Goal: Task Accomplishment & Management: Use online tool/utility

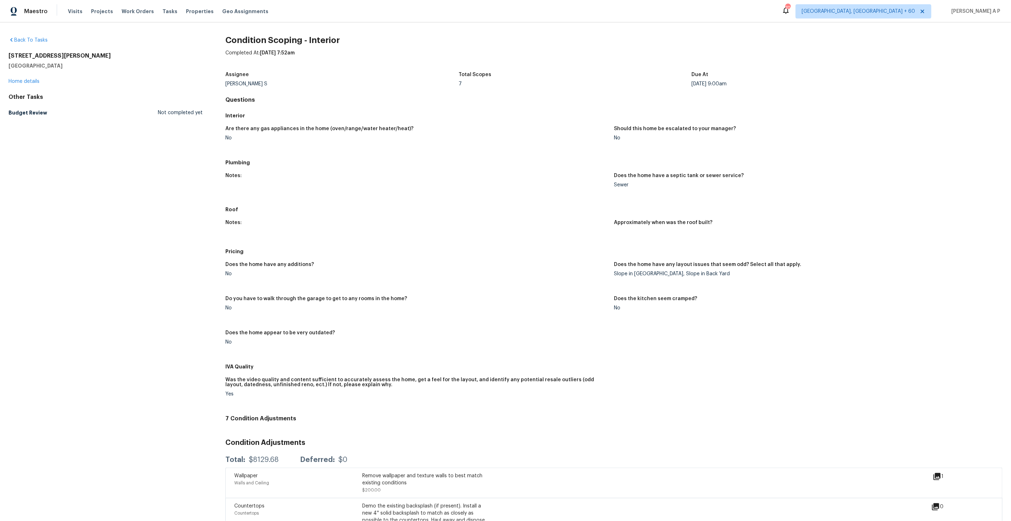
scroll to position [151, 0]
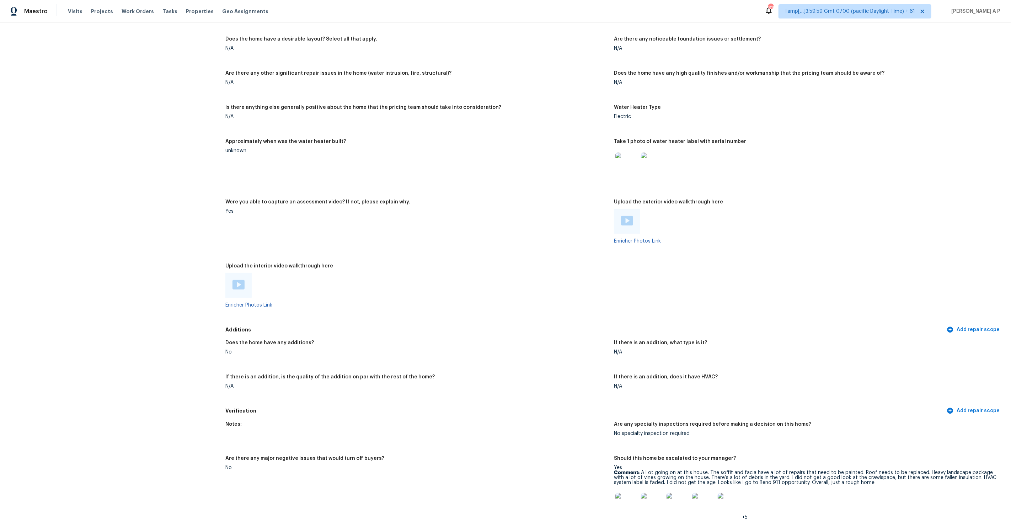
scroll to position [1159, 0]
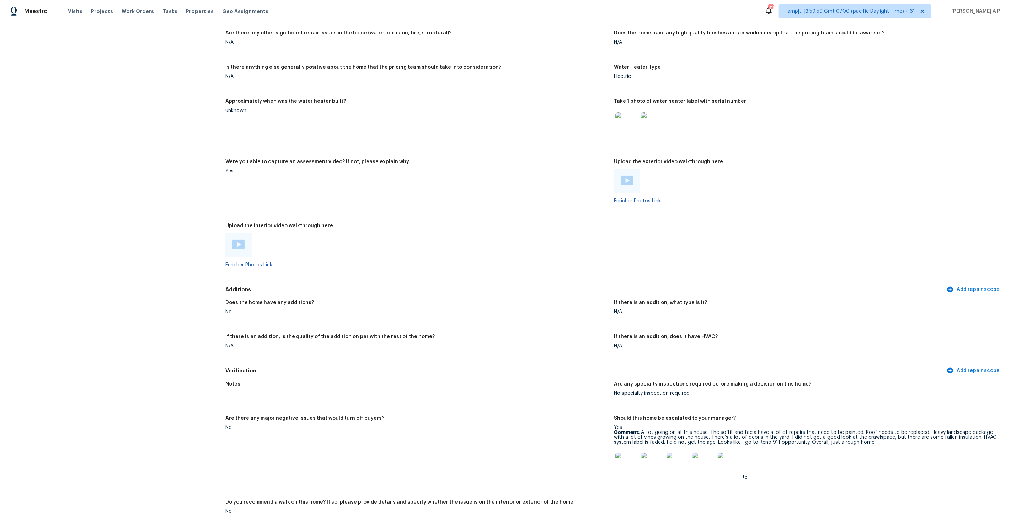
click at [242, 240] on img at bounding box center [239, 245] width 12 height 10
click at [632, 176] on img at bounding box center [627, 181] width 12 height 10
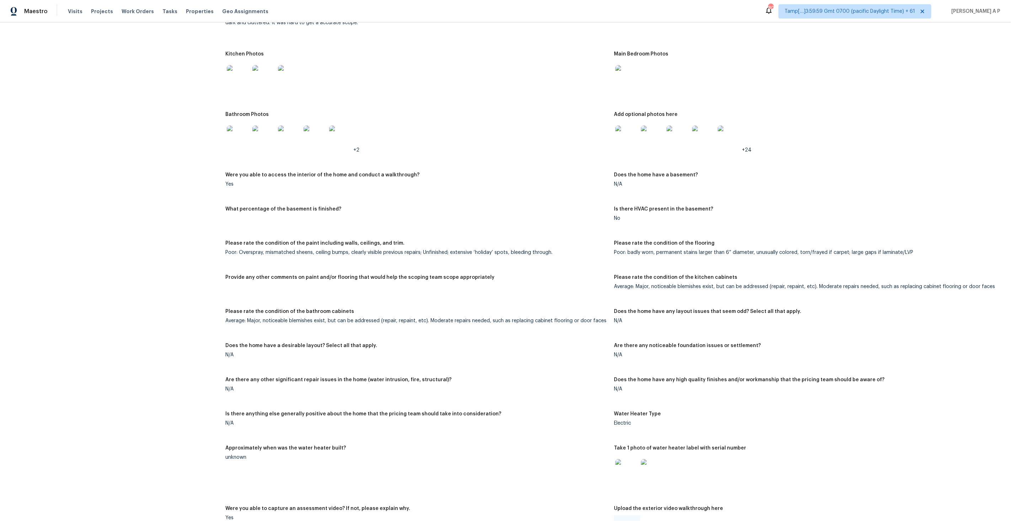
scroll to position [812, 0]
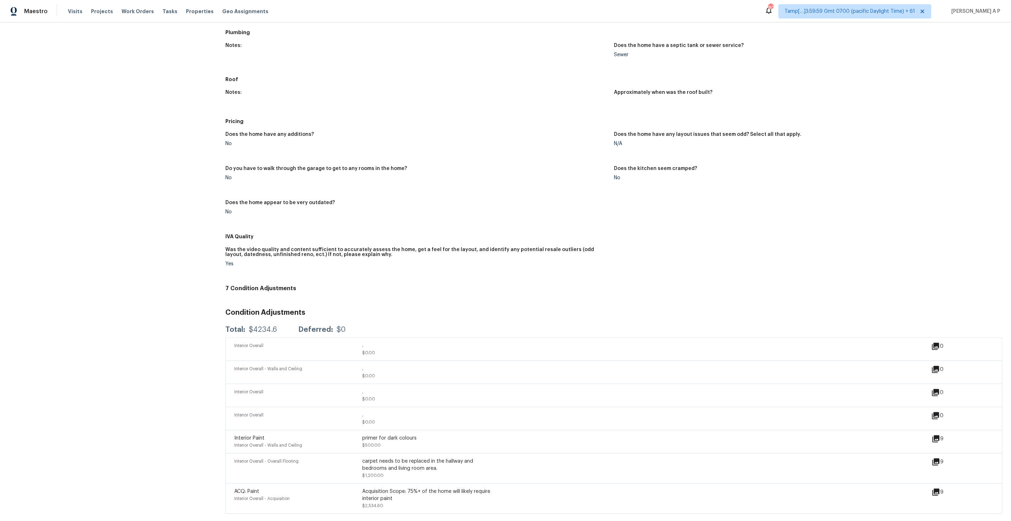
scroll to position [130, 0]
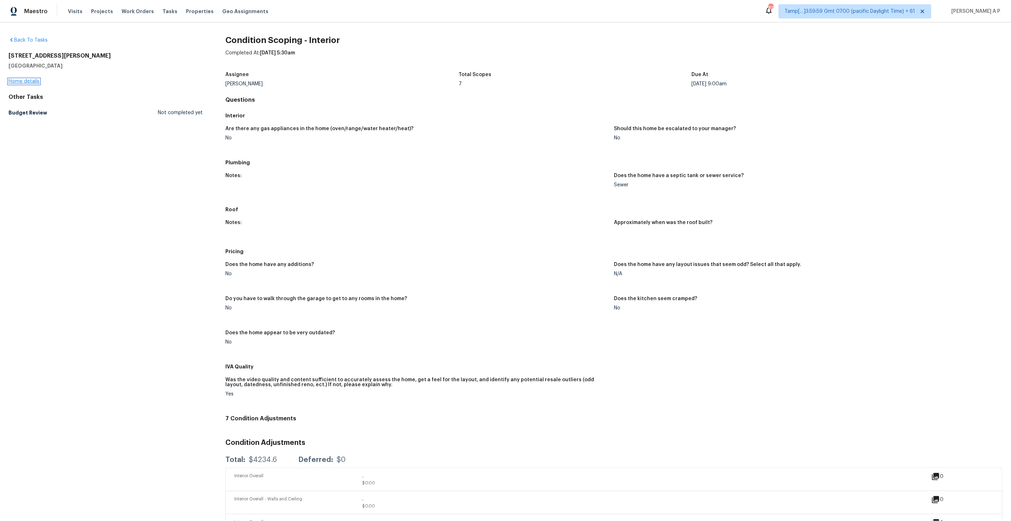
click at [31, 83] on link "Home details" at bounding box center [24, 81] width 31 height 5
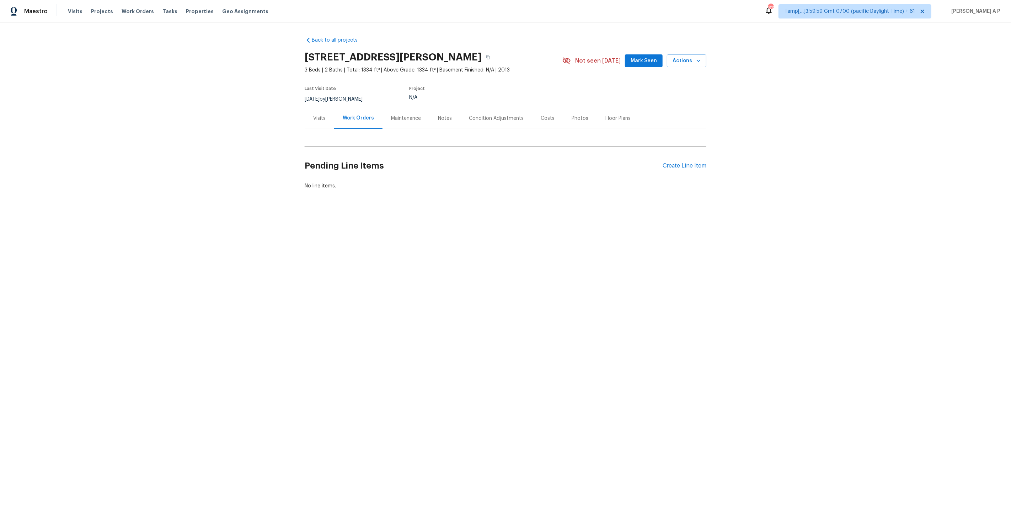
click at [487, 122] on div "Condition Adjustments" at bounding box center [497, 118] width 72 height 21
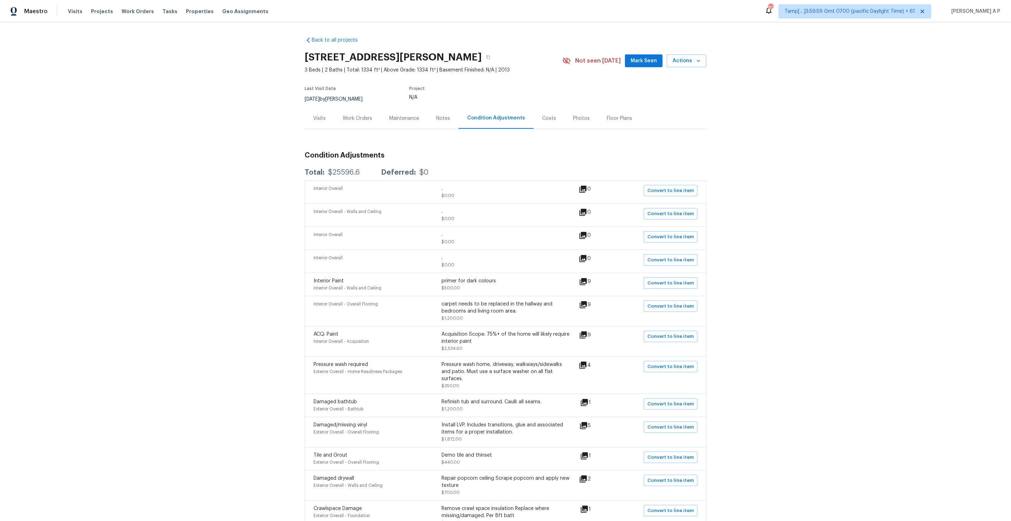
scroll to position [269, 0]
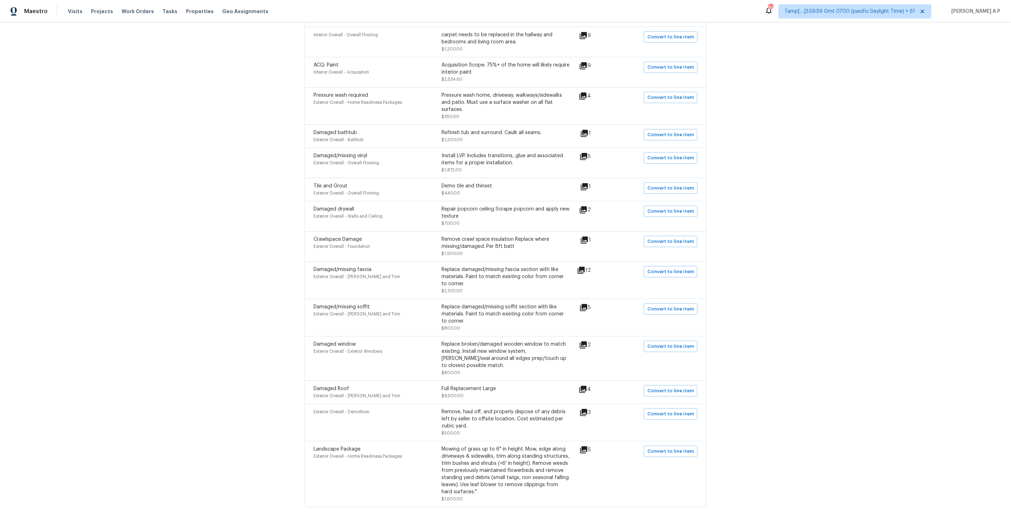
click at [588, 244] on icon at bounding box center [584, 240] width 7 height 7
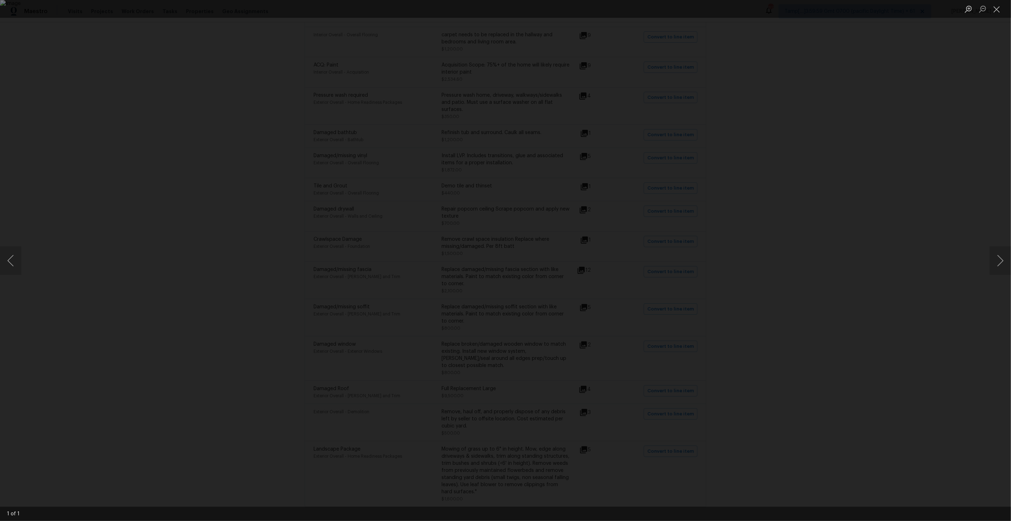
click at [722, 309] on div "Lightbox" at bounding box center [505, 260] width 1011 height 521
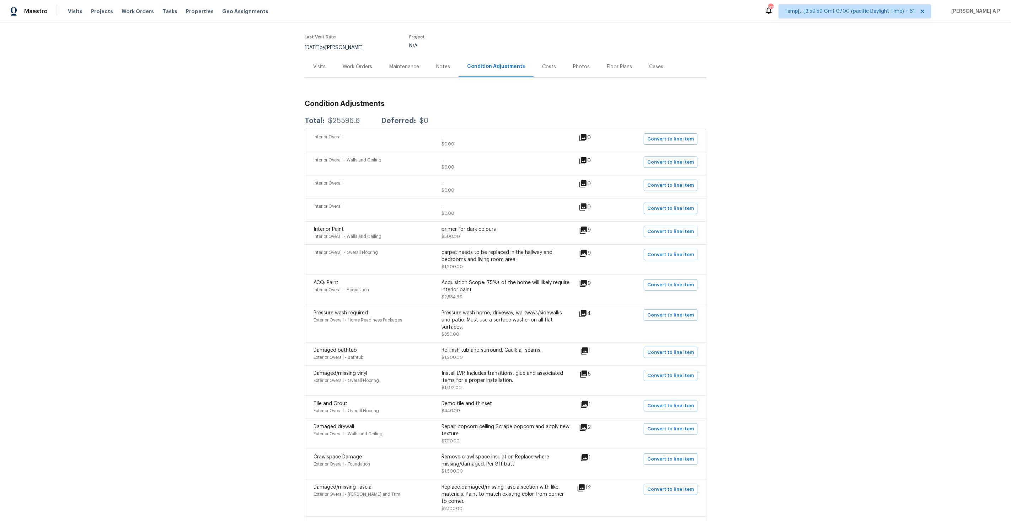
scroll to position [45, 0]
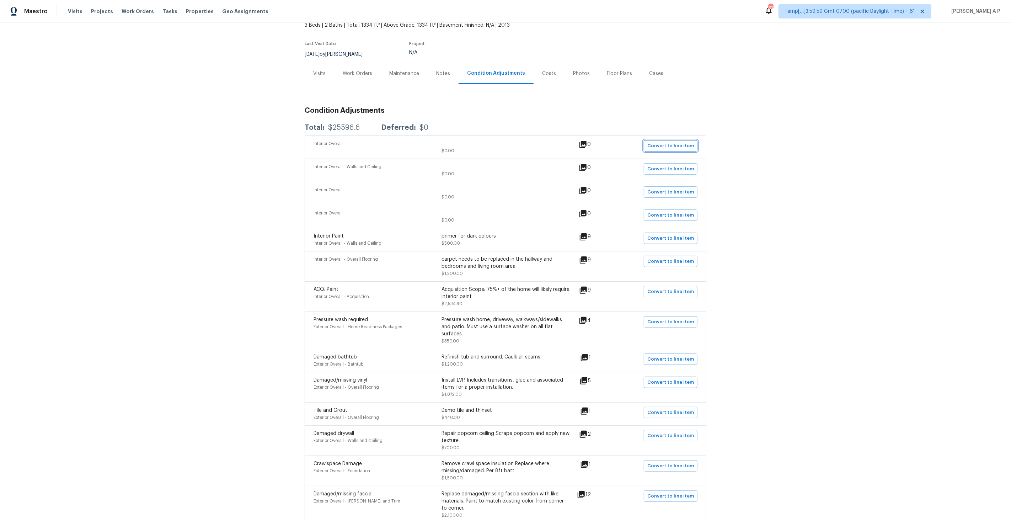
click at [670, 149] on span "Convert to line item" at bounding box center [671, 146] width 47 height 8
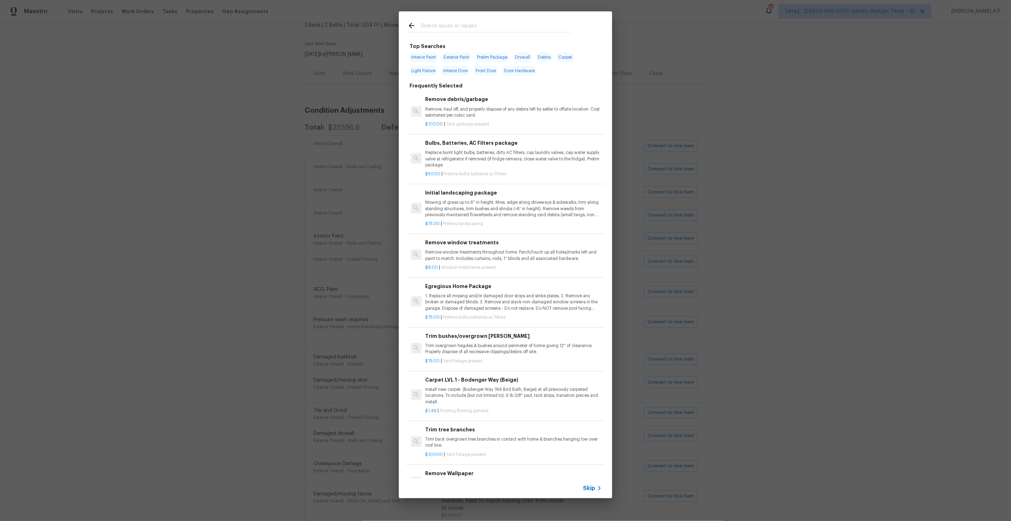
click at [591, 487] on span "Skip" at bounding box center [589, 488] width 12 height 7
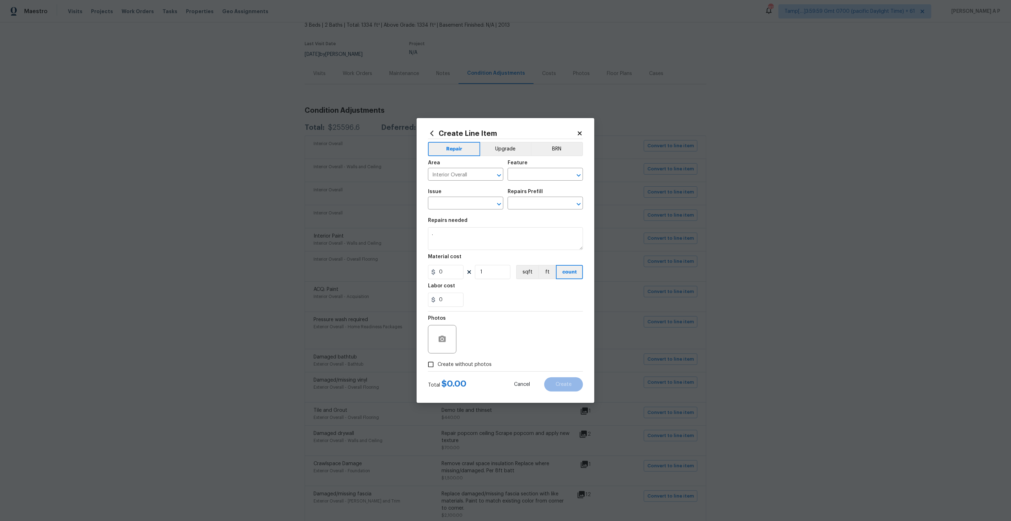
click at [584, 134] on div "Create Line Item Repair Upgrade BRN Area Interior Overall ​ Feature ​ Issue ​ R…" at bounding box center [506, 260] width 178 height 285
click at [581, 134] on icon at bounding box center [580, 133] width 4 height 4
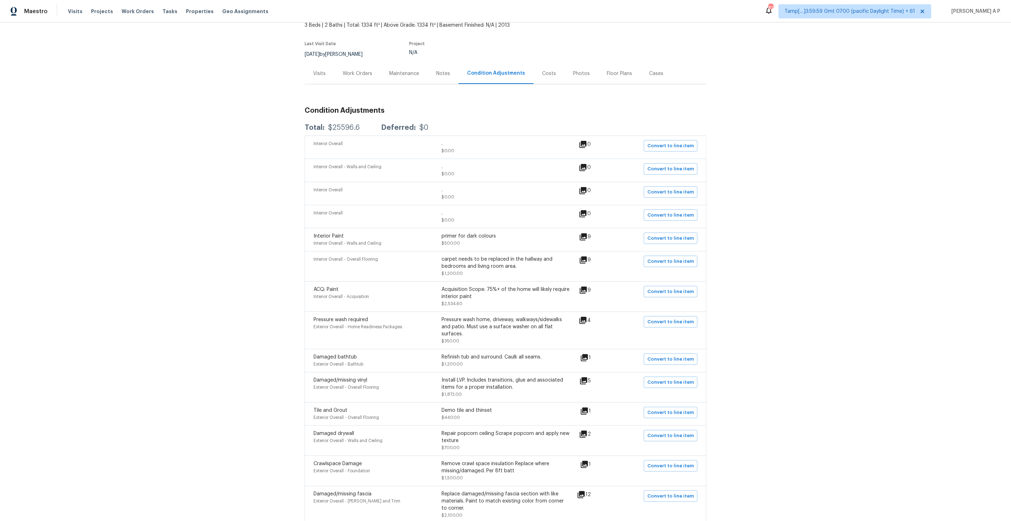
click at [801, 182] on div "Back to all projects 101 Milton Ct, Goose Creek, SC 29445 3 Beds | 2 Baths | To…" at bounding box center [505, 271] width 1011 height 499
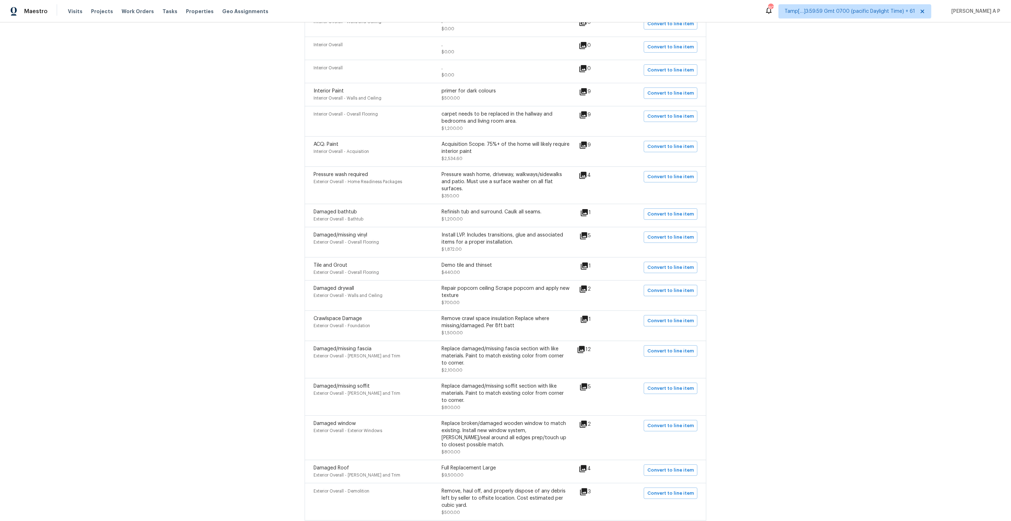
scroll to position [190, 0]
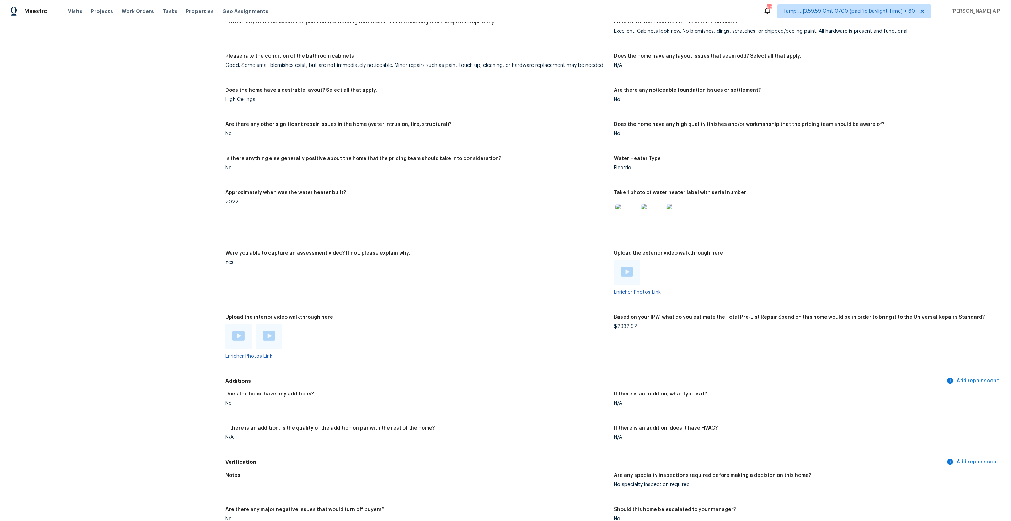
scroll to position [1034, 0]
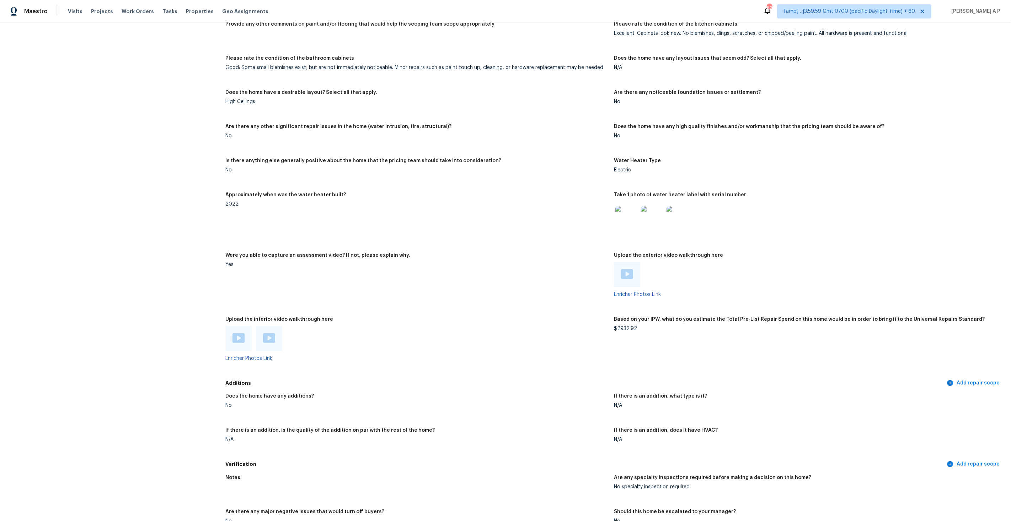
click at [240, 333] on img at bounding box center [239, 338] width 12 height 10
click at [265, 337] on div at bounding box center [269, 338] width 12 height 11
click at [631, 269] on img at bounding box center [627, 274] width 12 height 10
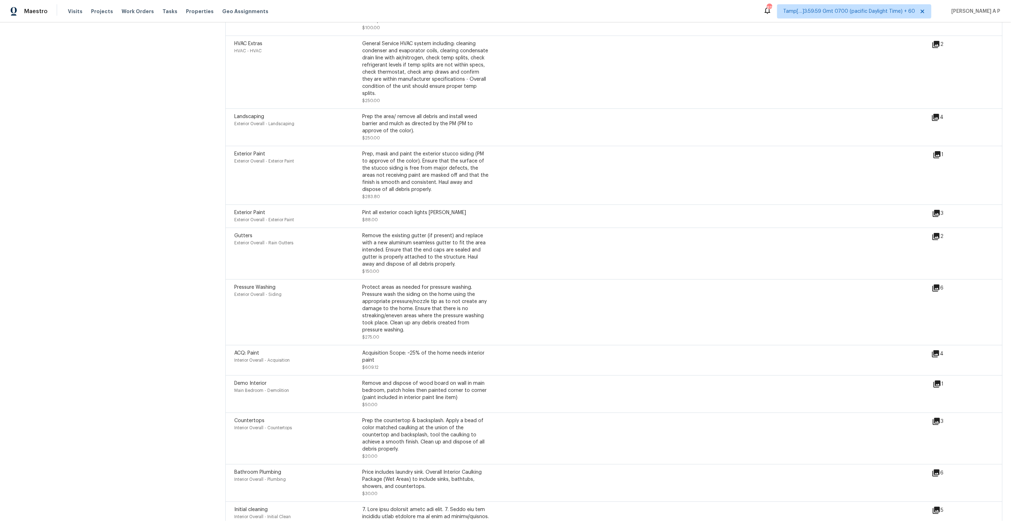
scroll to position [1717, 0]
click at [939, 380] on icon at bounding box center [937, 383] width 7 height 7
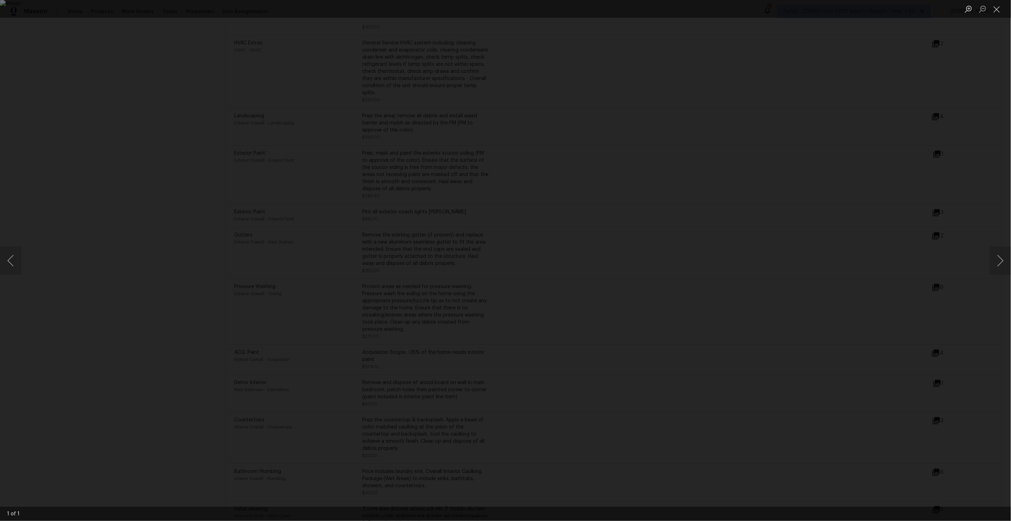
click at [840, 307] on div "Lightbox" at bounding box center [505, 260] width 1011 height 521
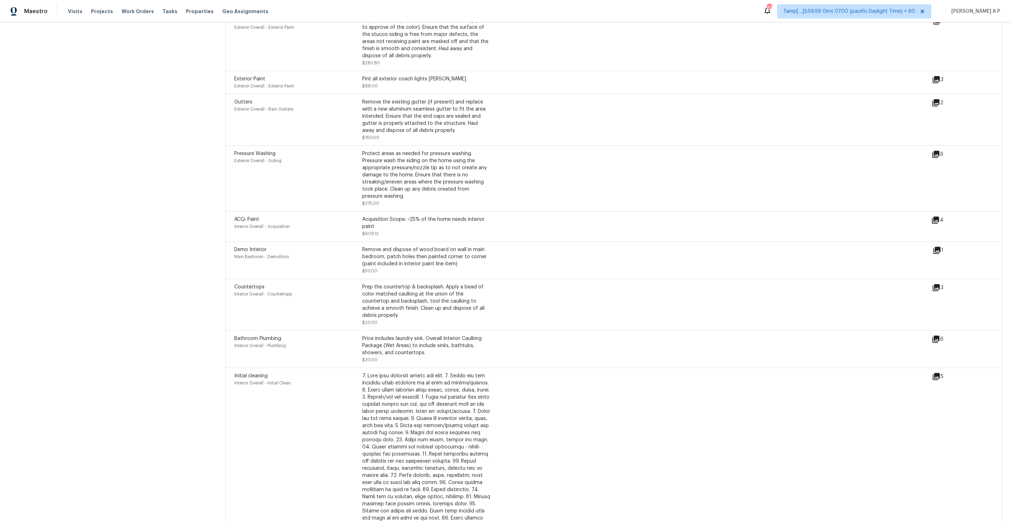
scroll to position [1863, 0]
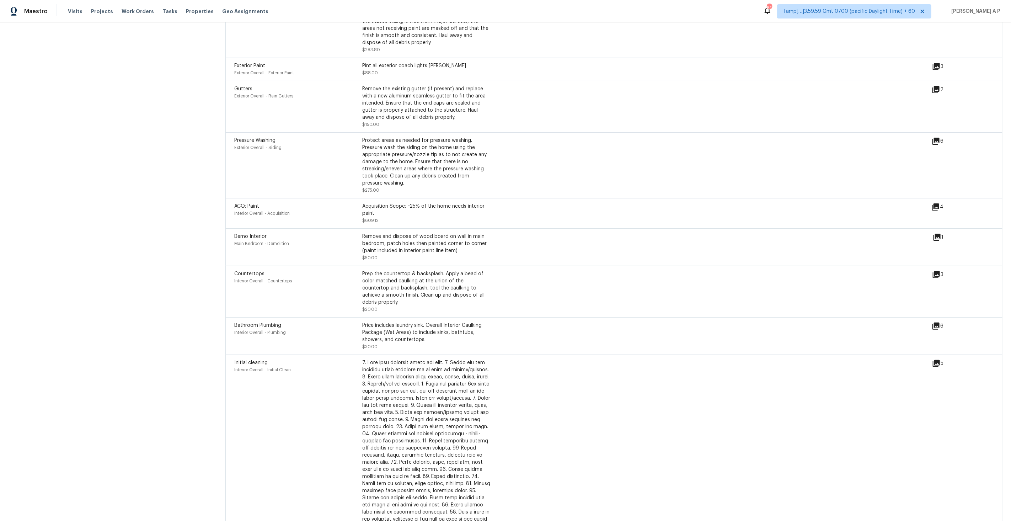
click at [936, 270] on icon at bounding box center [937, 274] width 9 height 9
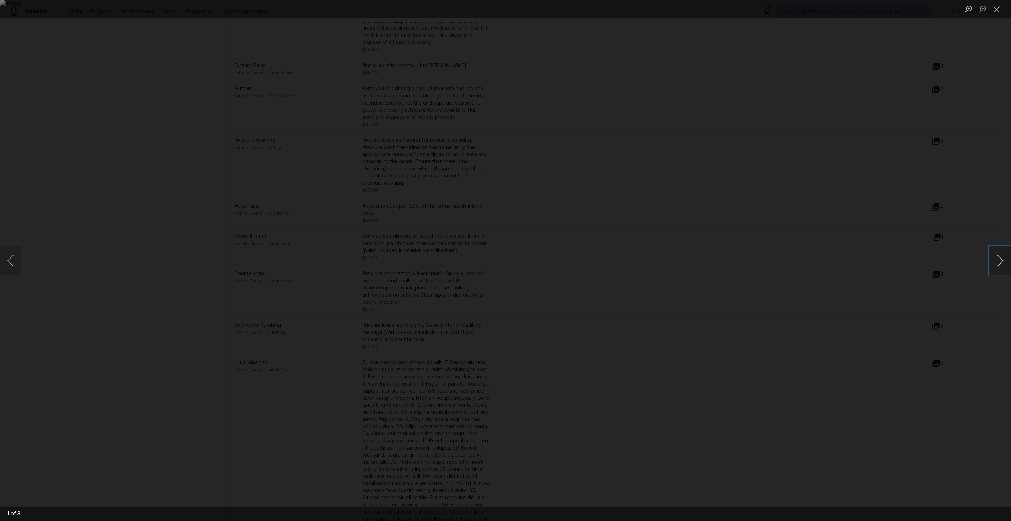
click at [995, 259] on button "Next image" at bounding box center [1000, 260] width 21 height 28
click at [937, 195] on div "Lightbox" at bounding box center [505, 260] width 1011 height 521
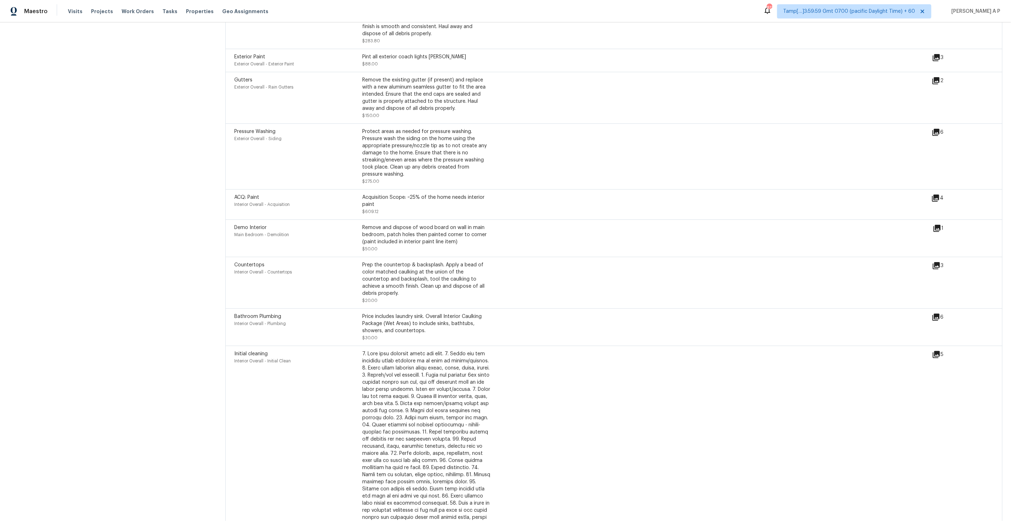
scroll to position [1908, 0]
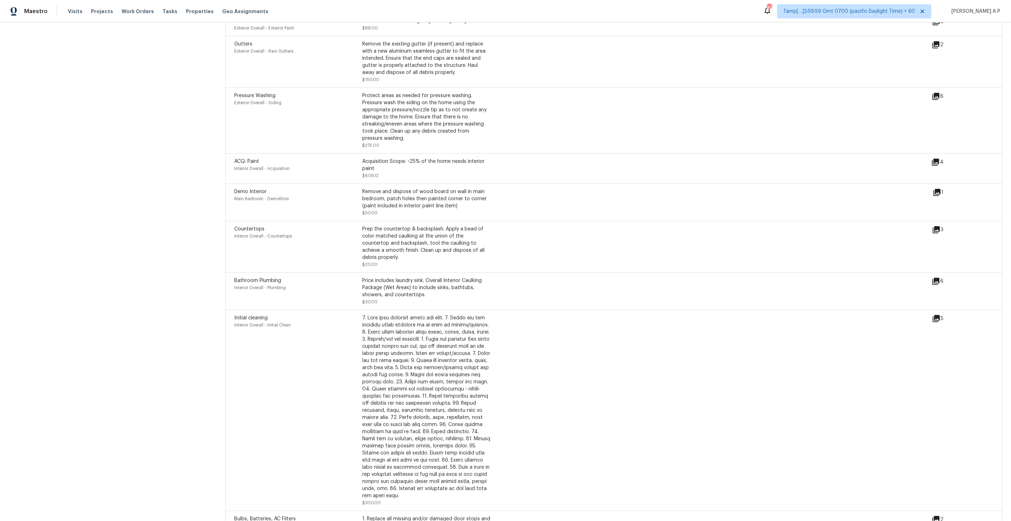
click at [936, 226] on icon at bounding box center [936, 229] width 7 height 7
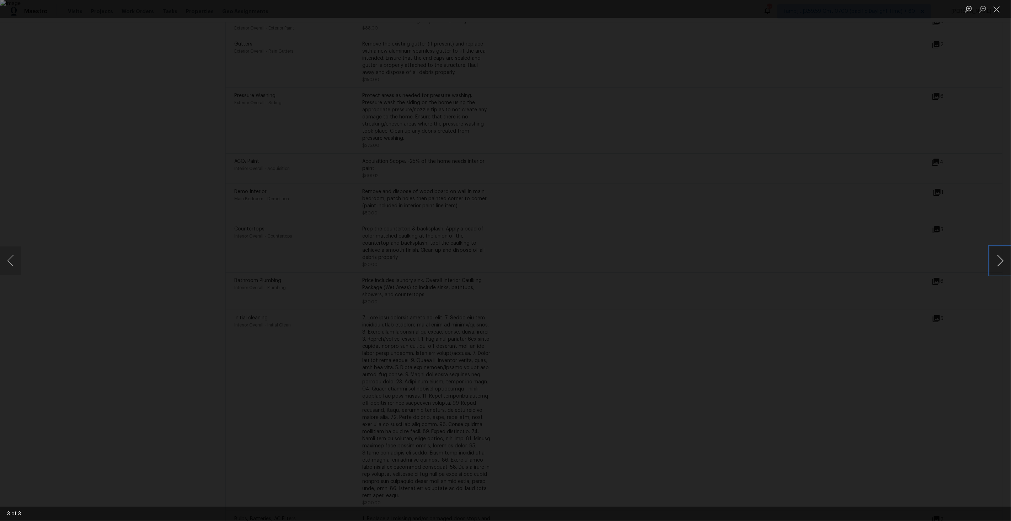
click at [1004, 266] on button "Next image" at bounding box center [1000, 260] width 21 height 28
click at [890, 277] on div "Lightbox" at bounding box center [505, 260] width 1011 height 521
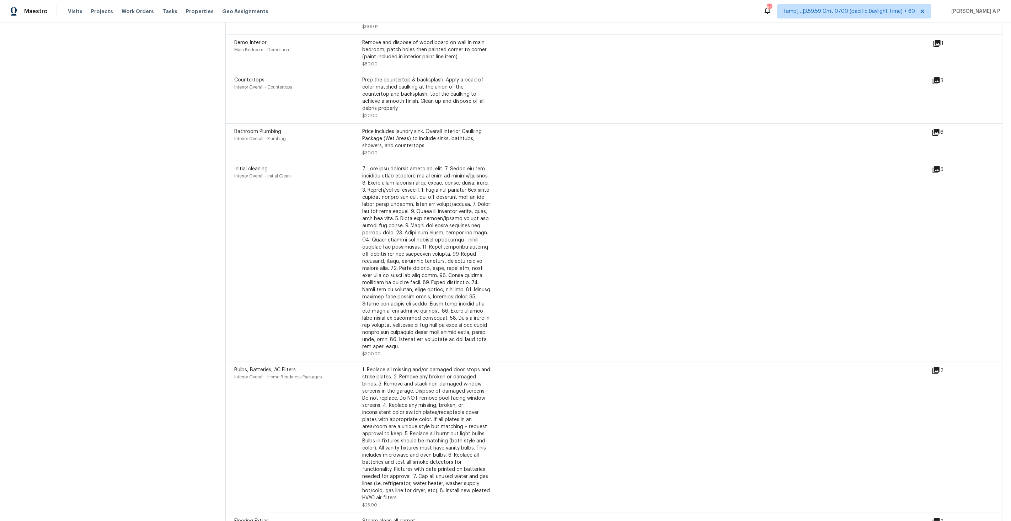
scroll to position [2138, 0]
